Goal: Obtain resource: Obtain resource

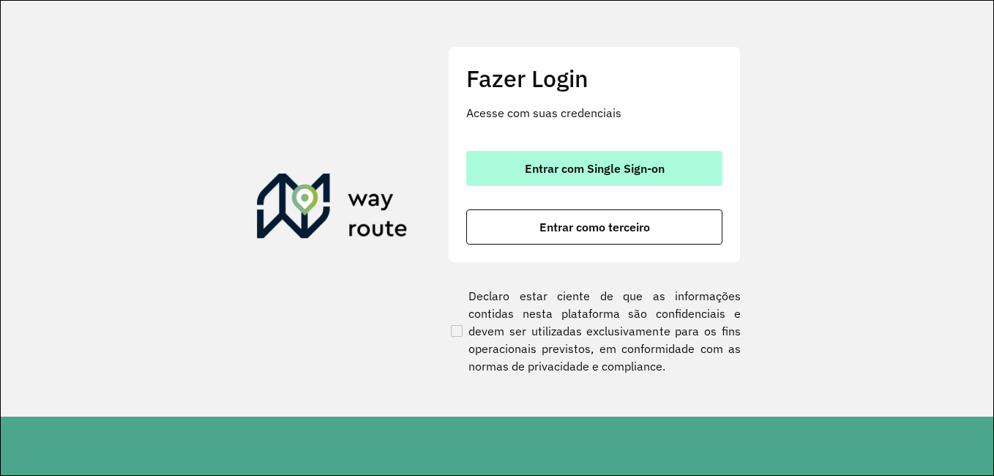
click at [621, 169] on span "Entrar com Single Sign-on" at bounding box center [595, 168] width 140 height 12
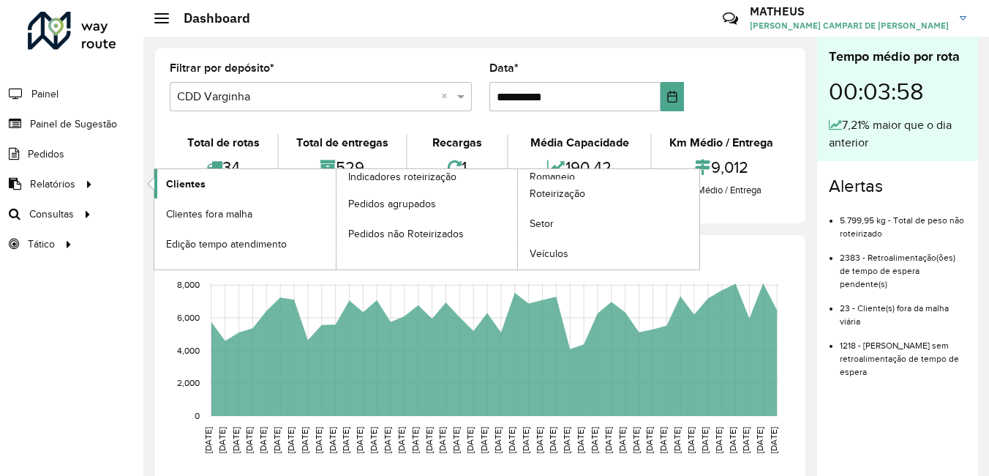
click at [178, 176] on span "Clientes" at bounding box center [186, 183] width 40 height 15
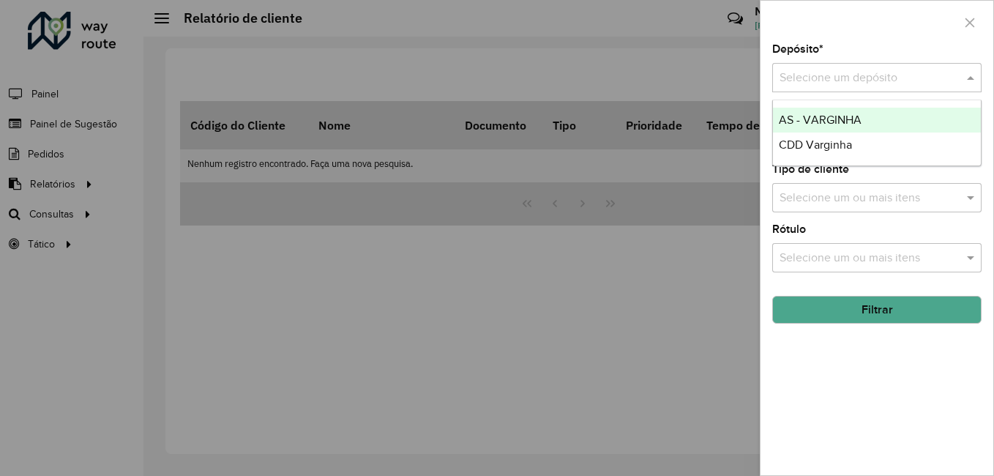
click at [850, 80] on input "text" at bounding box center [861, 79] width 165 height 18
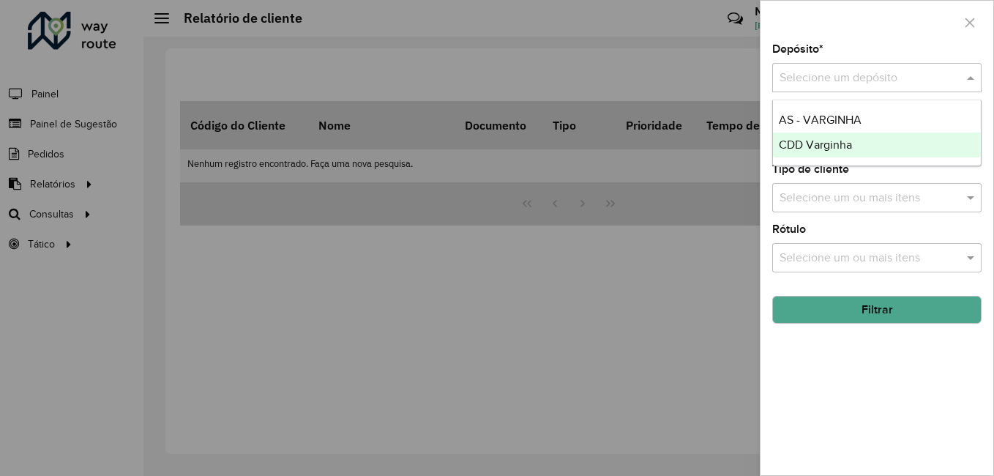
click at [820, 140] on span "CDD Varginha" at bounding box center [815, 144] width 73 height 12
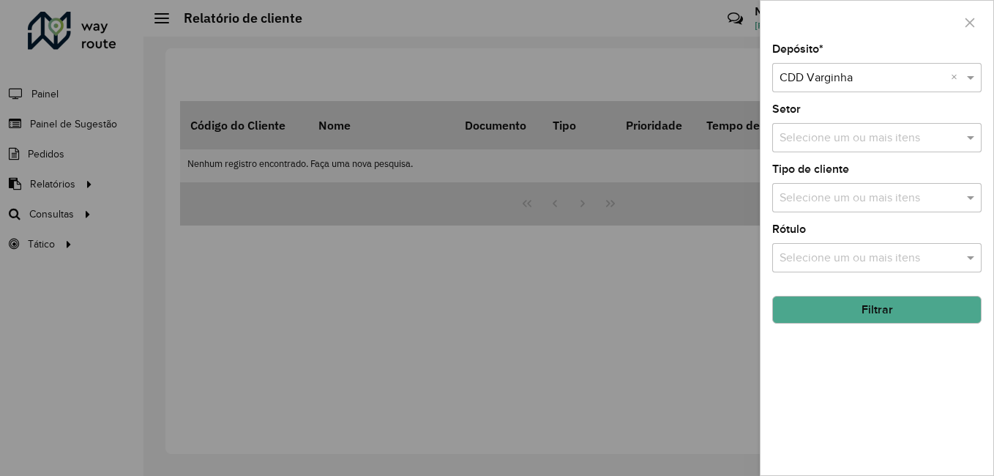
click at [850, 308] on button "Filtrar" at bounding box center [876, 310] width 209 height 28
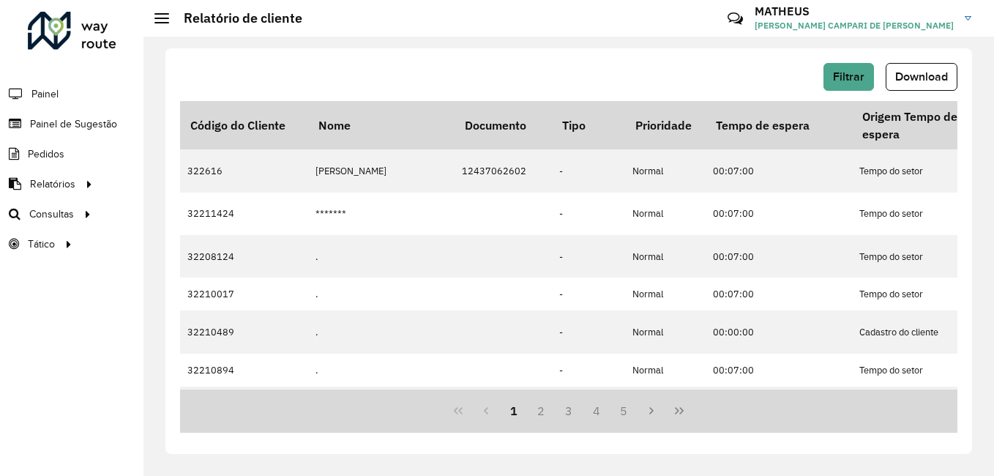
click at [912, 78] on span "Download" at bounding box center [921, 76] width 53 height 12
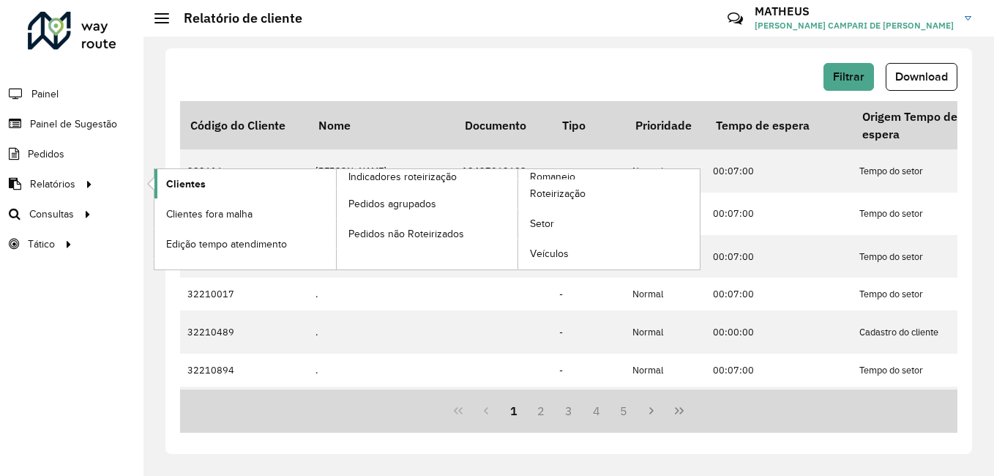
click at [209, 173] on link "Clientes" at bounding box center [244, 183] width 181 height 29
click at [192, 184] on span "Clientes" at bounding box center [186, 183] width 40 height 15
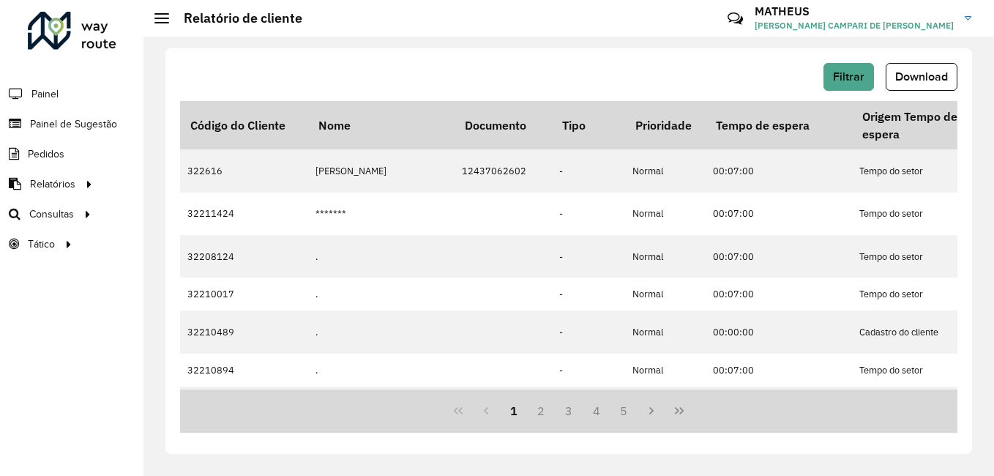
click at [370, 80] on div "Filtrar Download" at bounding box center [568, 77] width 777 height 28
click at [56, 89] on span "Painel" at bounding box center [46, 93] width 30 height 15
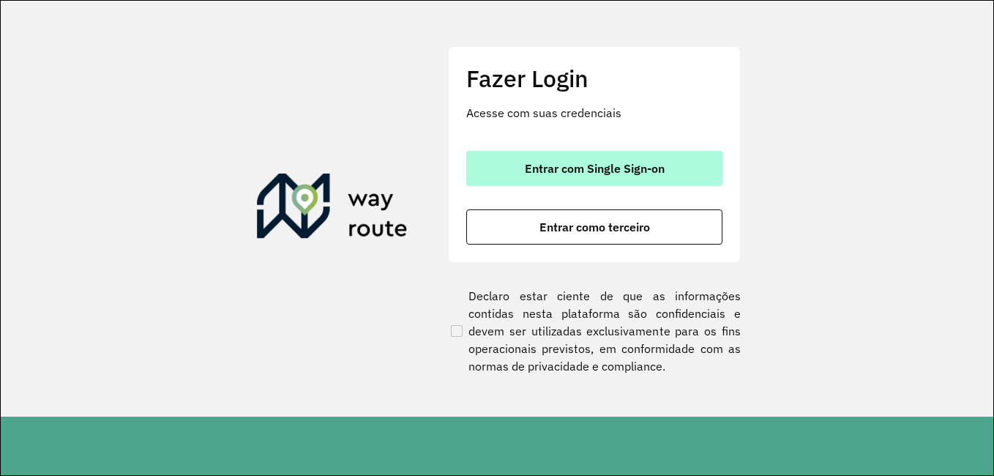
click at [552, 154] on button "Entrar com Single Sign-on" at bounding box center [594, 168] width 256 height 35
click at [554, 157] on button "Entrar com Single Sign-on" at bounding box center [594, 168] width 256 height 35
click at [517, 185] on button "Entrar com Single Sign-on" at bounding box center [594, 168] width 256 height 35
click at [517, 184] on button "Entrar com Single Sign-on" at bounding box center [594, 168] width 256 height 35
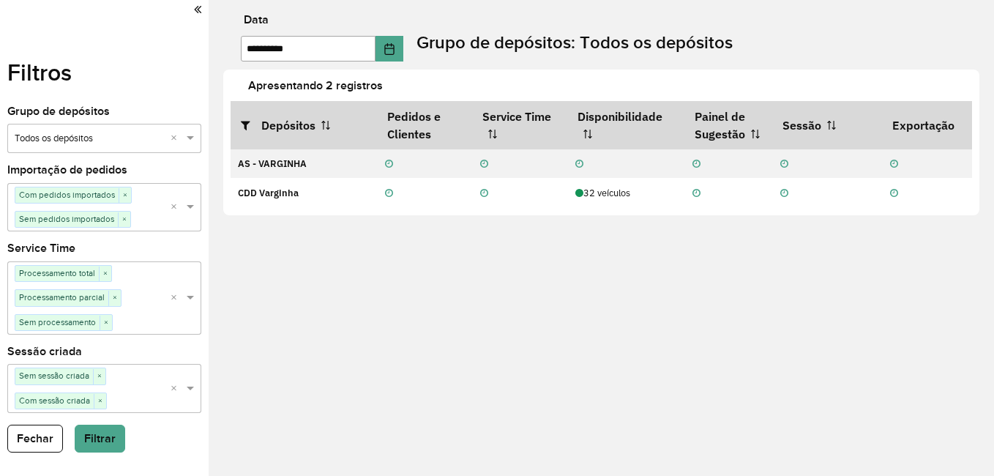
click at [194, 12] on icon at bounding box center [197, 9] width 7 height 13
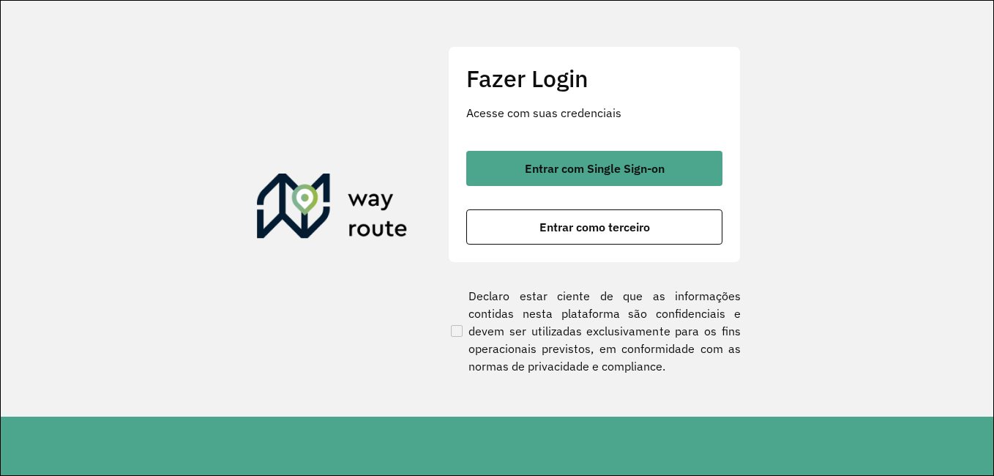
click at [631, 139] on div "Fazer Login Acesse com suas credenciais Entrar com Single Sign-on Entrar como t…" at bounding box center [594, 154] width 293 height 217
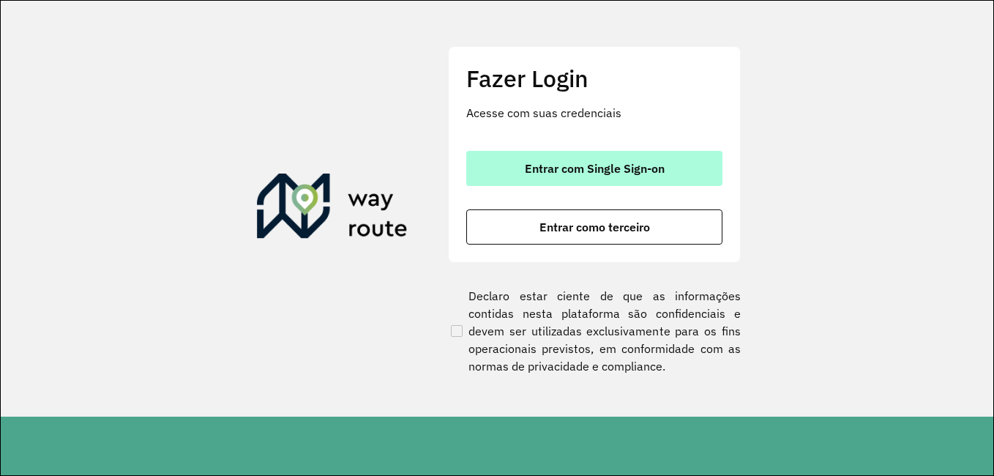
click at [627, 168] on span "Entrar com Single Sign-on" at bounding box center [595, 168] width 140 height 12
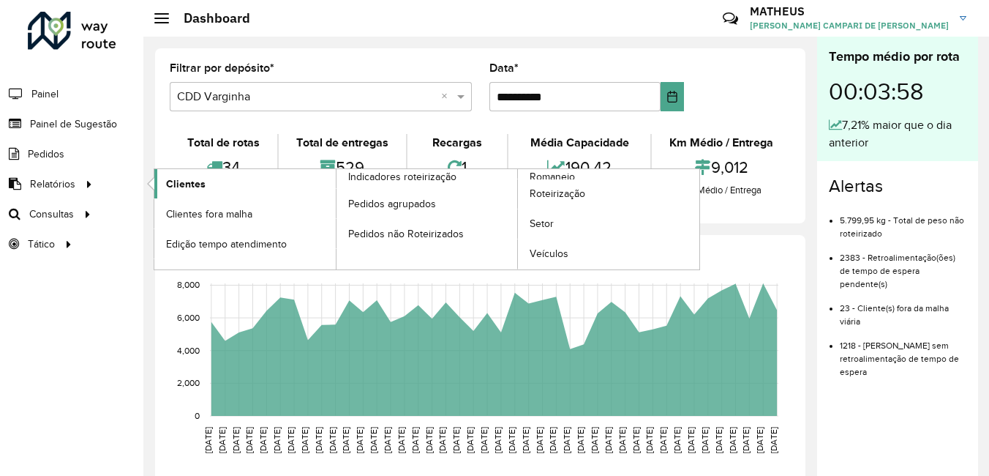
click at [174, 183] on span "Clientes" at bounding box center [186, 183] width 40 height 15
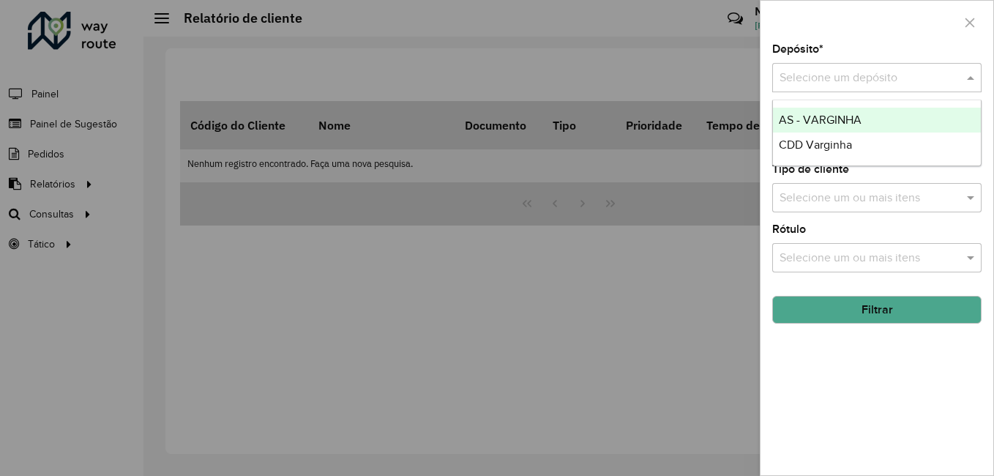
click at [932, 70] on input "text" at bounding box center [861, 79] width 165 height 18
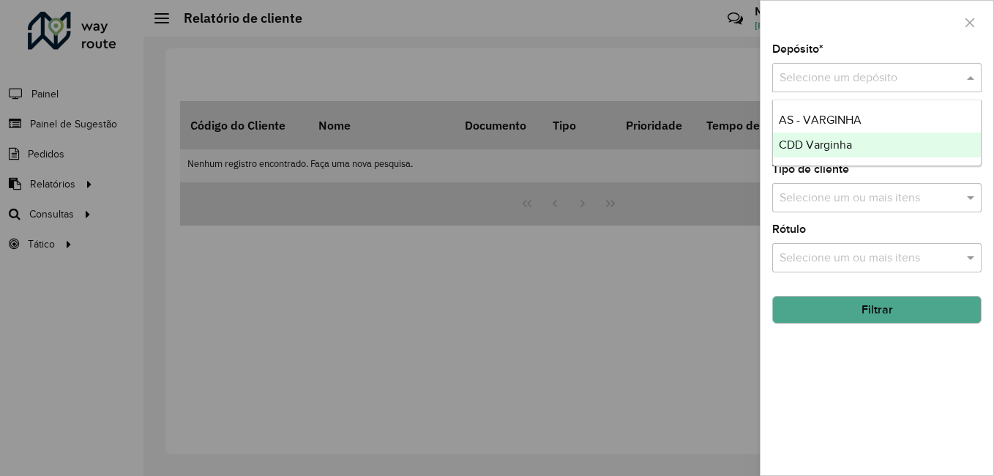
click at [869, 139] on div "CDD Varginha" at bounding box center [877, 144] width 208 height 25
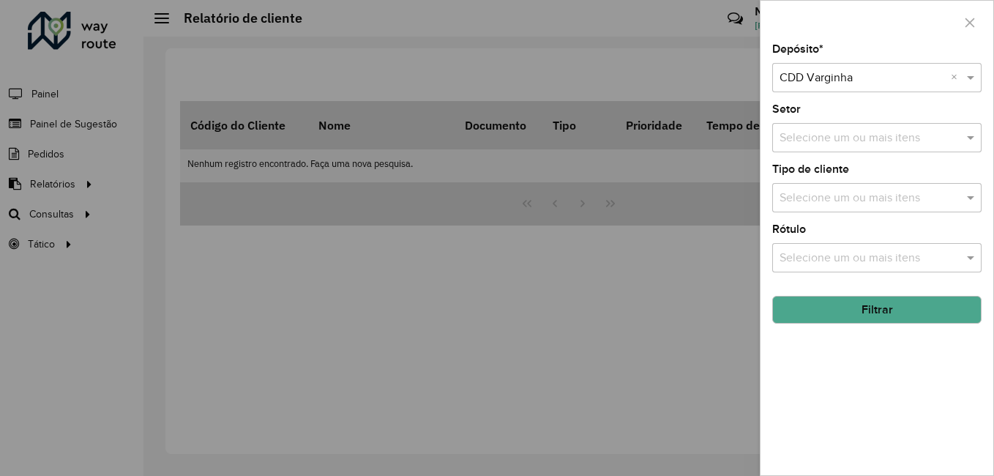
click at [880, 303] on button "Filtrar" at bounding box center [876, 310] width 209 height 28
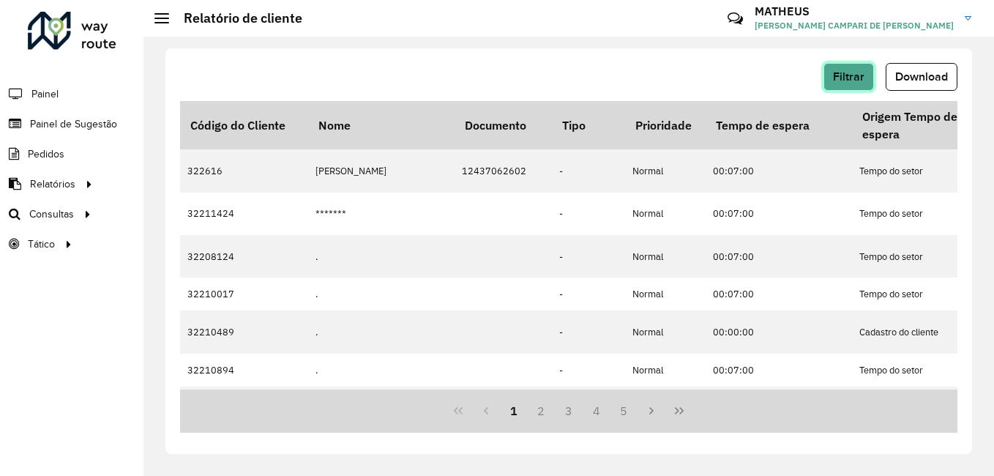
click at [861, 86] on button "Filtrar" at bounding box center [848, 77] width 50 height 28
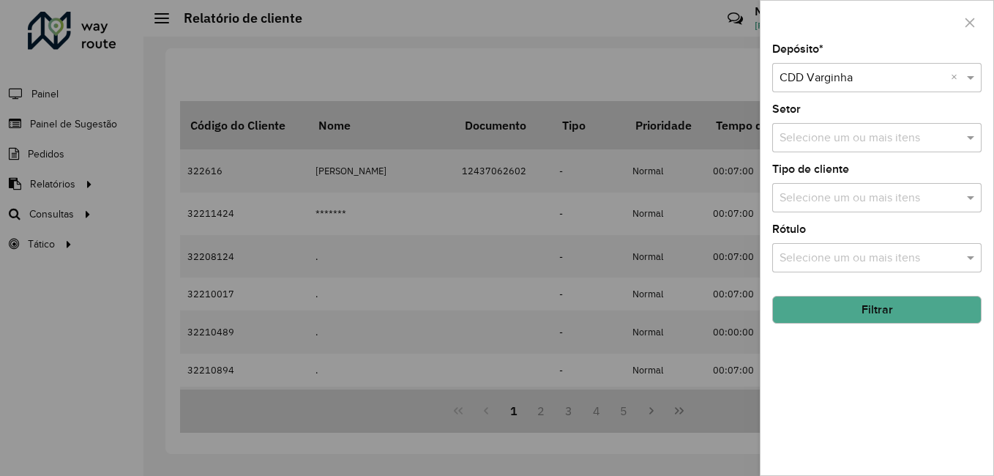
click at [979, 41] on div at bounding box center [876, 22] width 233 height 43
click at [967, 26] on icon "button" at bounding box center [970, 23] width 12 height 12
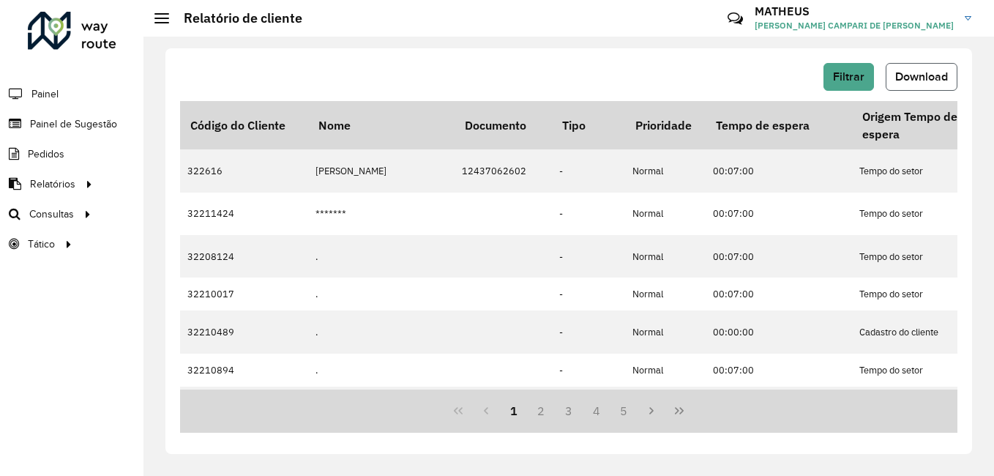
click at [924, 79] on span "Download" at bounding box center [921, 76] width 53 height 12
